Goal: Task Accomplishment & Management: Manage account settings

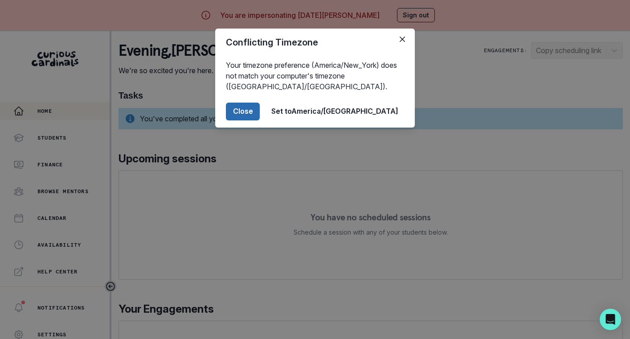
click at [260, 107] on button "Close" at bounding box center [243, 112] width 34 height 18
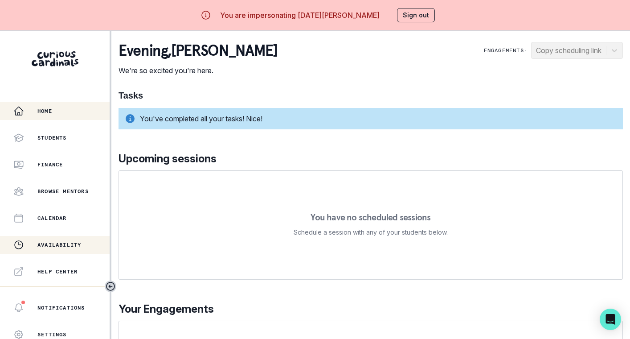
click at [61, 251] on button "Availability" at bounding box center [55, 245] width 110 height 18
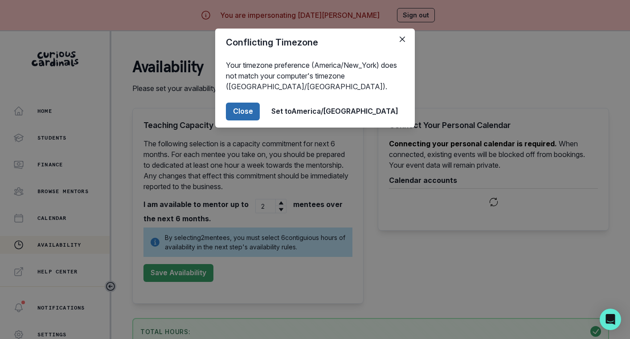
click at [260, 119] on button "Close" at bounding box center [243, 112] width 34 height 18
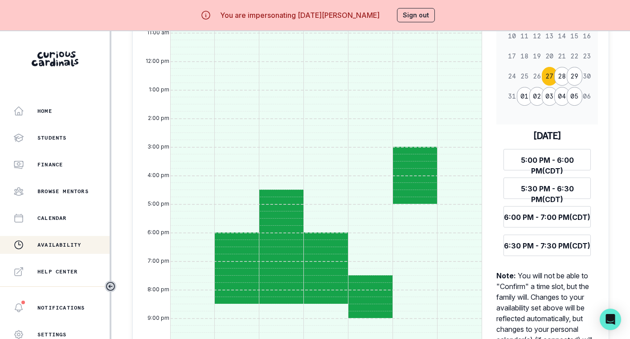
scroll to position [393, 0]
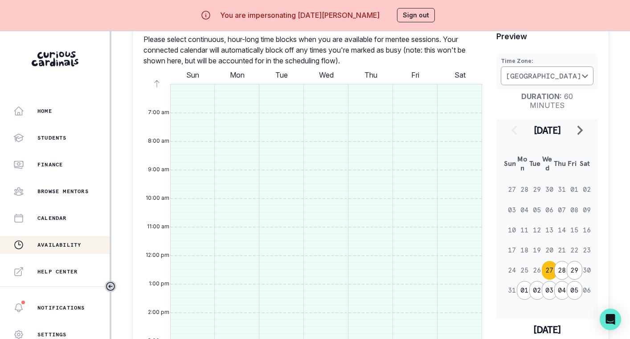
click at [397, 21] on button "Sign out" at bounding box center [416, 15] width 38 height 14
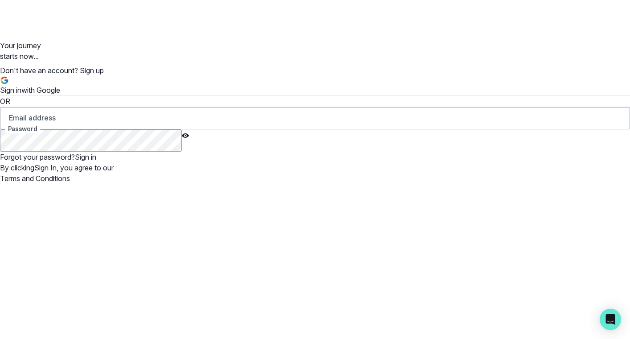
click at [419, 117] on div "Sign in with Google OR Email address Password Forgot your password? Sign in By …" at bounding box center [315, 130] width 630 height 108
click at [60, 95] on div "Sign in with Google" at bounding box center [30, 86] width 60 height 20
